Goal: Task Accomplishment & Management: Manage account settings

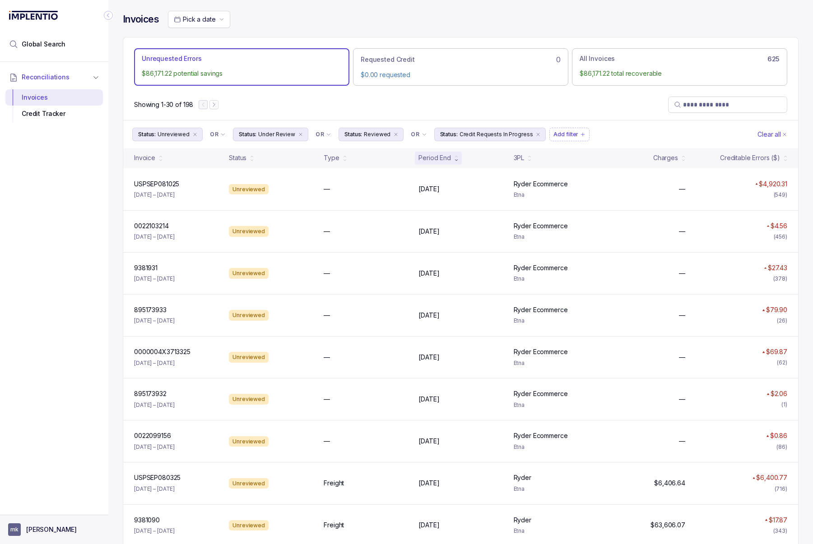
click at [33, 537] on aside "mk [PERSON_NAME]" at bounding box center [54, 529] width 108 height 29
click at [47, 523] on button "mk [PERSON_NAME]" at bounding box center [54, 529] width 92 height 13
click at [49, 506] on p "Logout" at bounding box center [59, 510] width 75 height 9
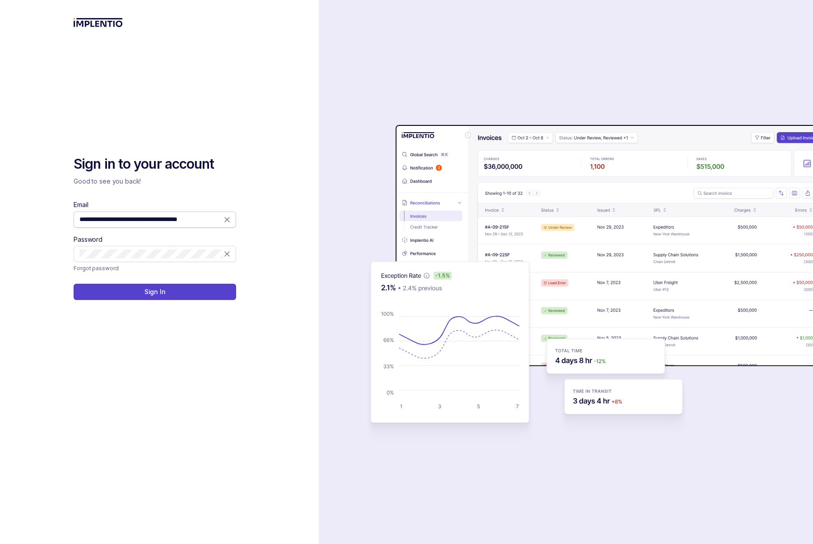
click at [226, 218] on icon at bounding box center [226, 219] width 9 height 9
click at [173, 232] on div "Email Password" at bounding box center [155, 231] width 162 height 62
click at [173, 224] on span at bounding box center [155, 220] width 162 height 16
click at [168, 222] on input "Email" at bounding box center [154, 219] width 151 height 9
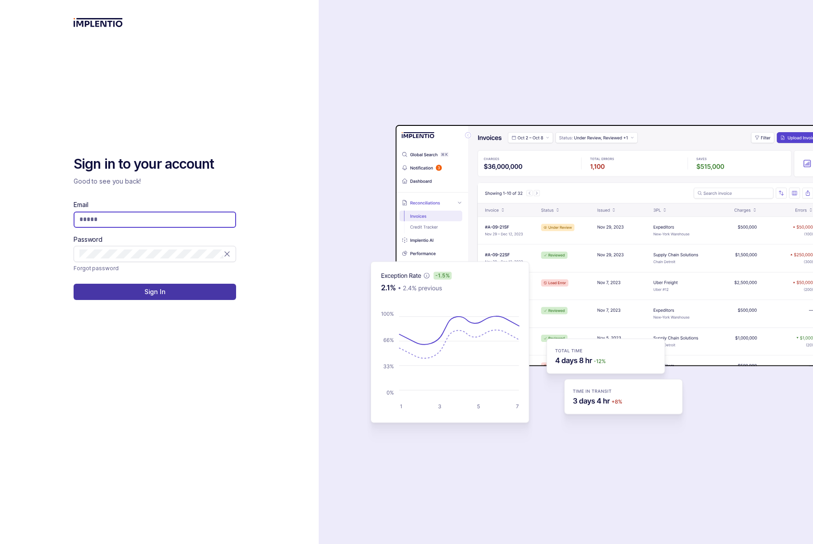
type input "**********"
click at [159, 296] on p "Sign In" at bounding box center [154, 291] width 21 height 9
